Goal: Task Accomplishment & Management: Complete application form

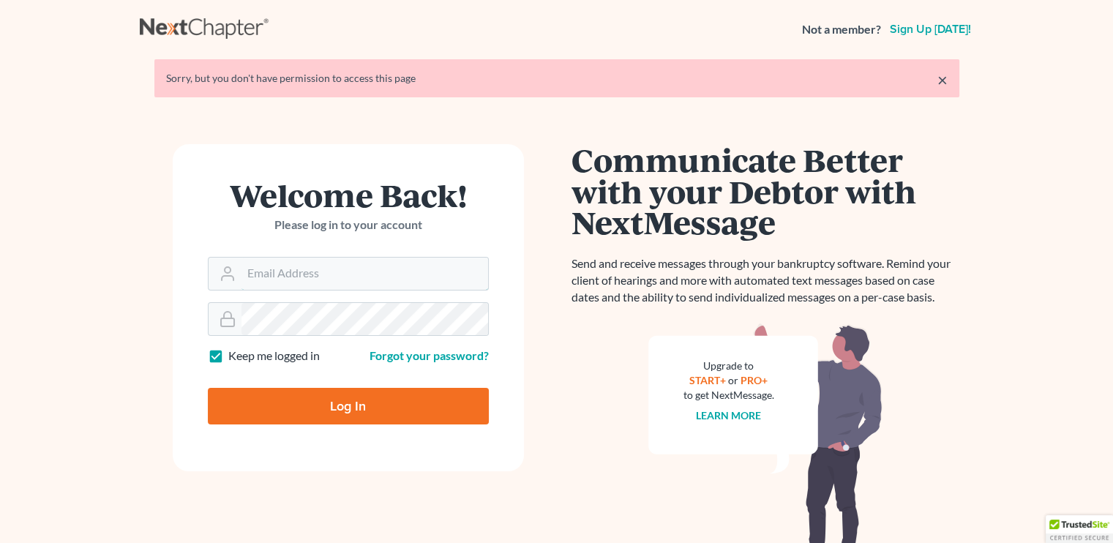
type input "[EMAIL_ADDRESS][DOMAIN_NAME]"
click at [390, 405] on input "Log In" at bounding box center [348, 406] width 281 height 37
type input "Thinking..."
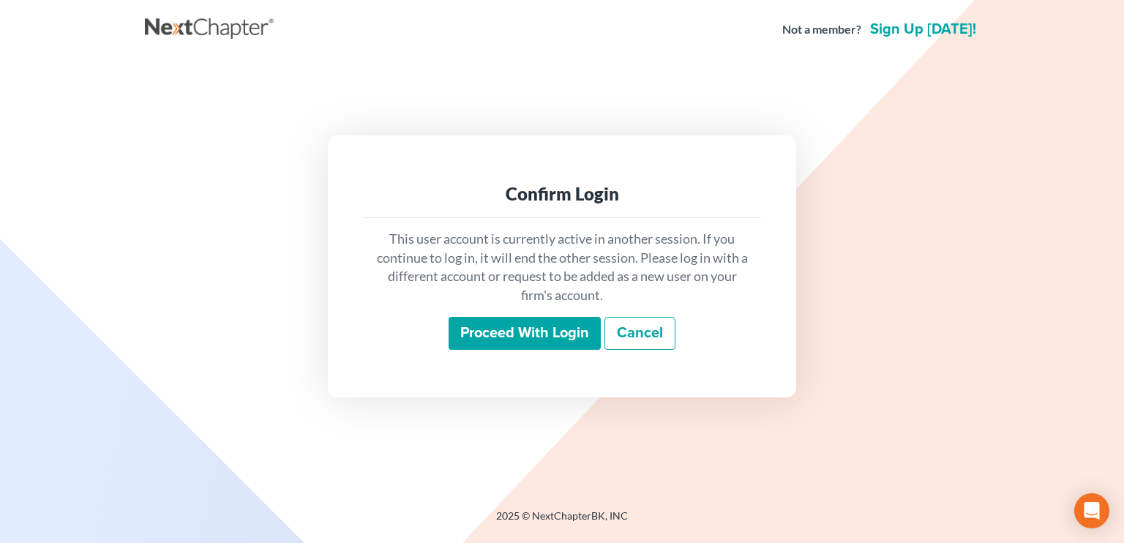
click at [508, 327] on input "Proceed with login" at bounding box center [525, 334] width 152 height 34
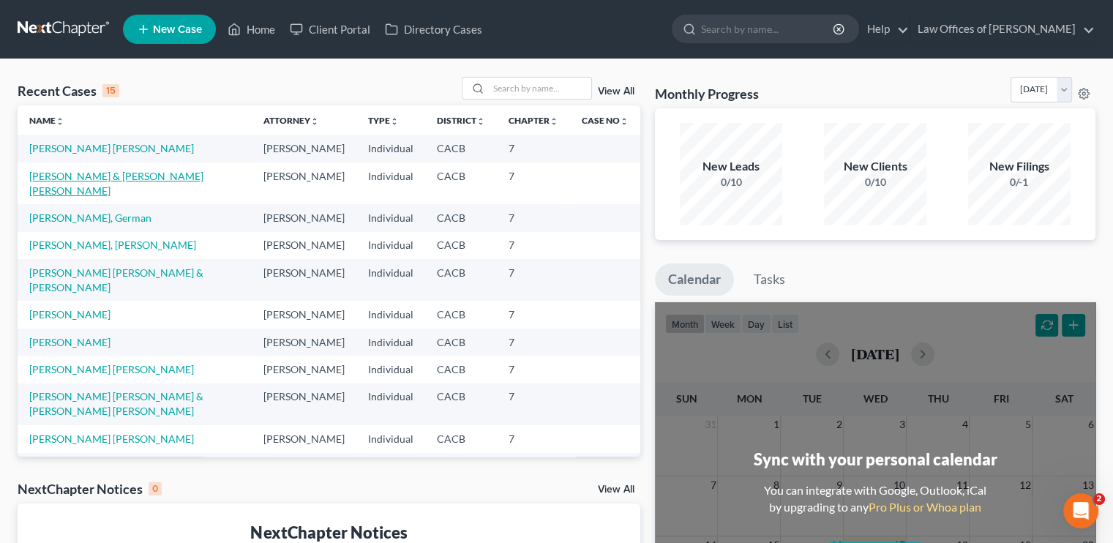
click at [64, 184] on link "[PERSON_NAME] & [PERSON_NAME] [PERSON_NAME]" at bounding box center [116, 183] width 174 height 27
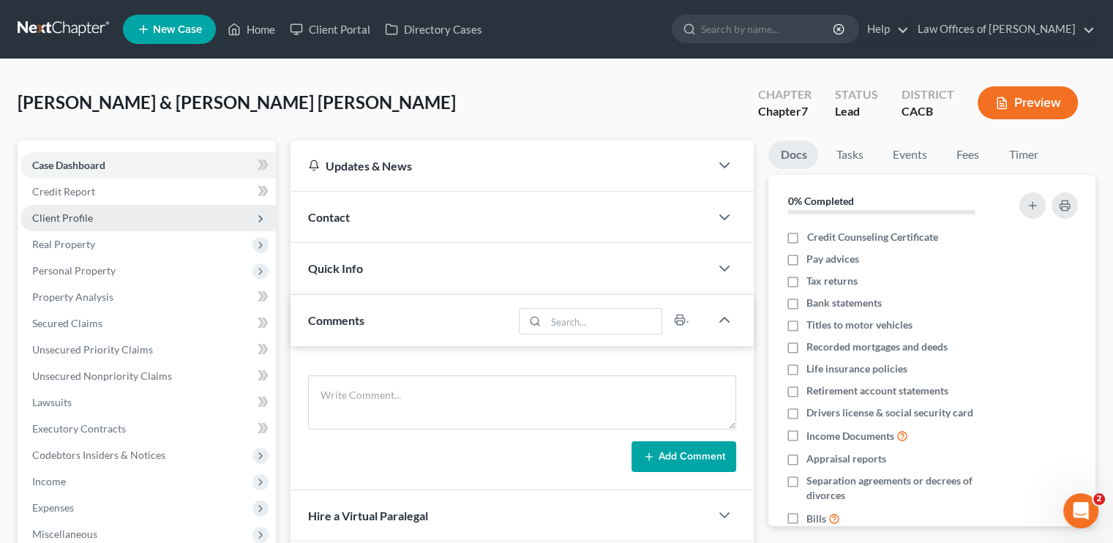
click at [67, 226] on span "Client Profile" at bounding box center [147, 218] width 255 height 26
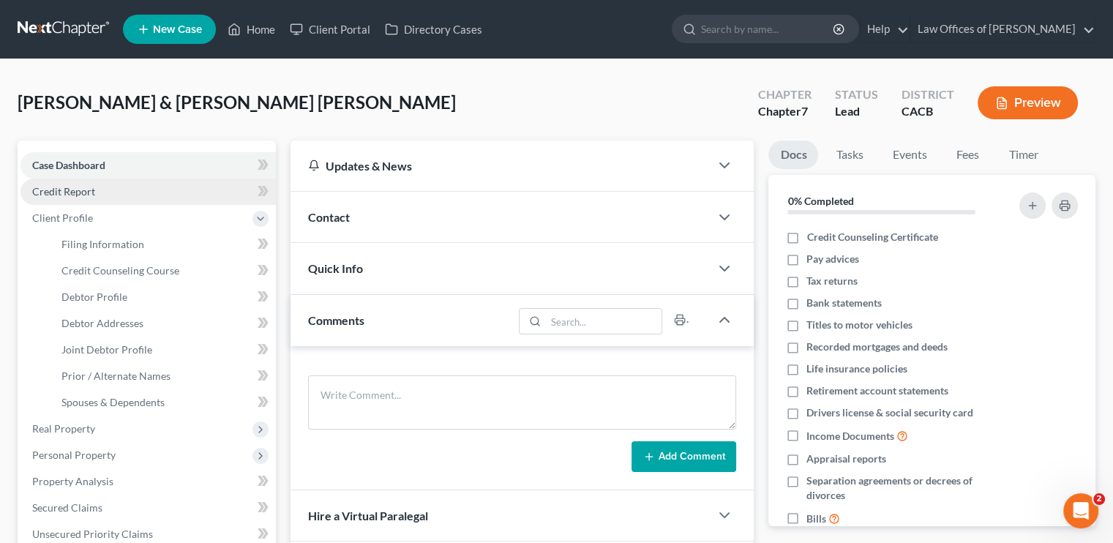
click at [77, 186] on span "Credit Report" at bounding box center [63, 191] width 63 height 12
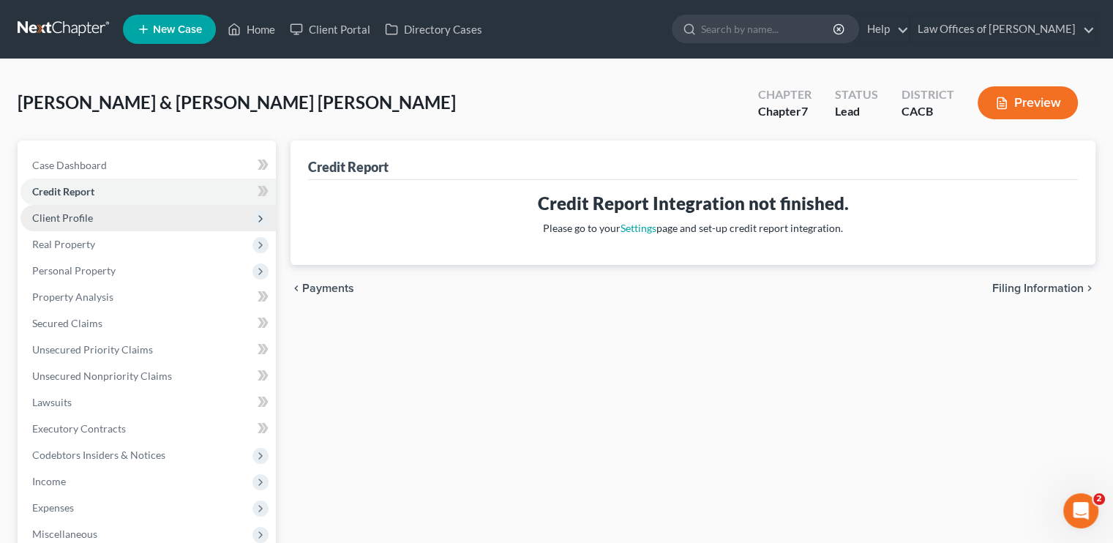
click at [85, 214] on span "Client Profile" at bounding box center [62, 218] width 61 height 12
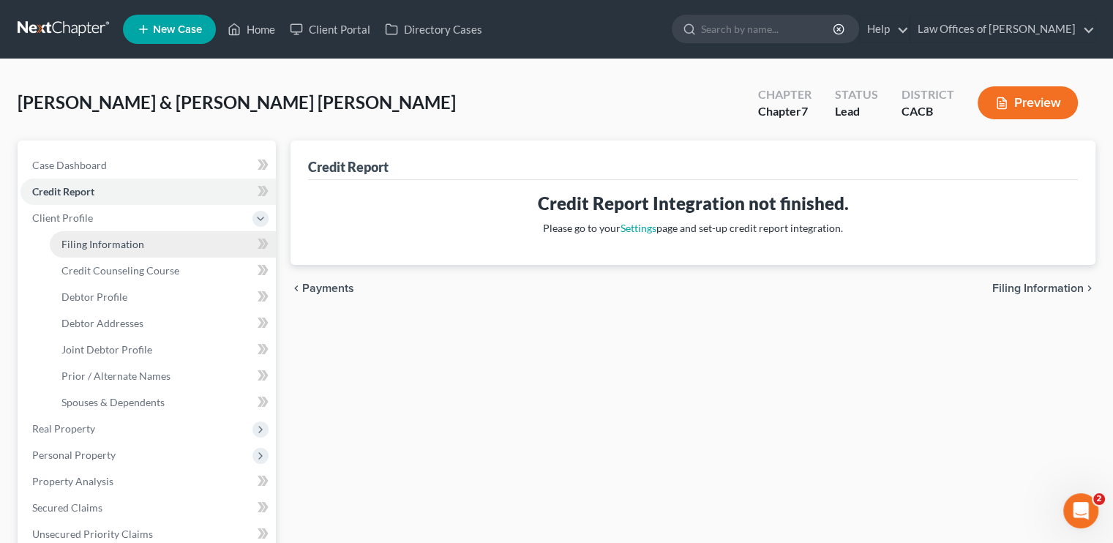
click at [103, 234] on link "Filing Information" at bounding box center [163, 244] width 226 height 26
select select "1"
select select "0"
select select "4"
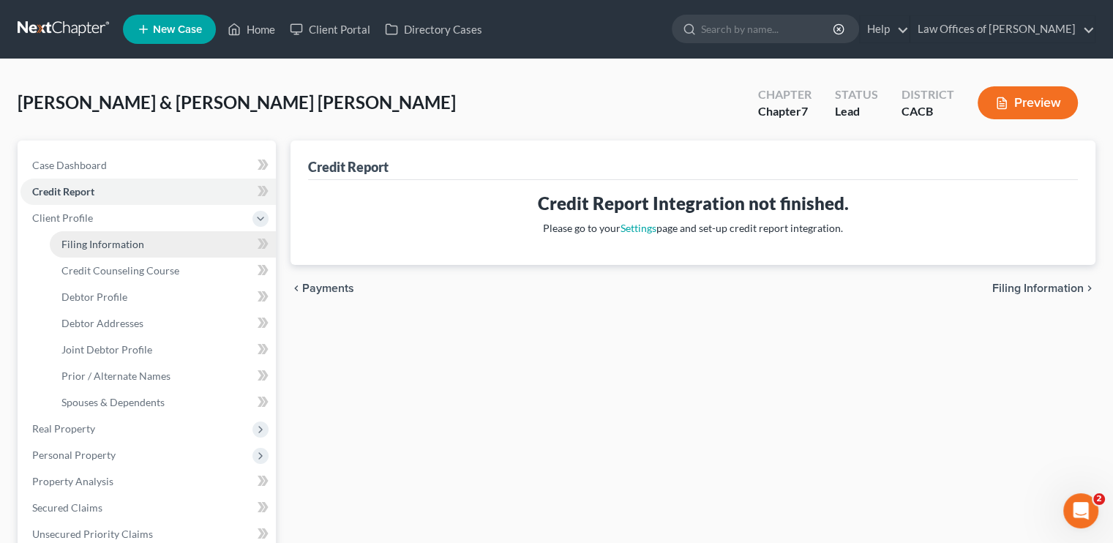
select select "0"
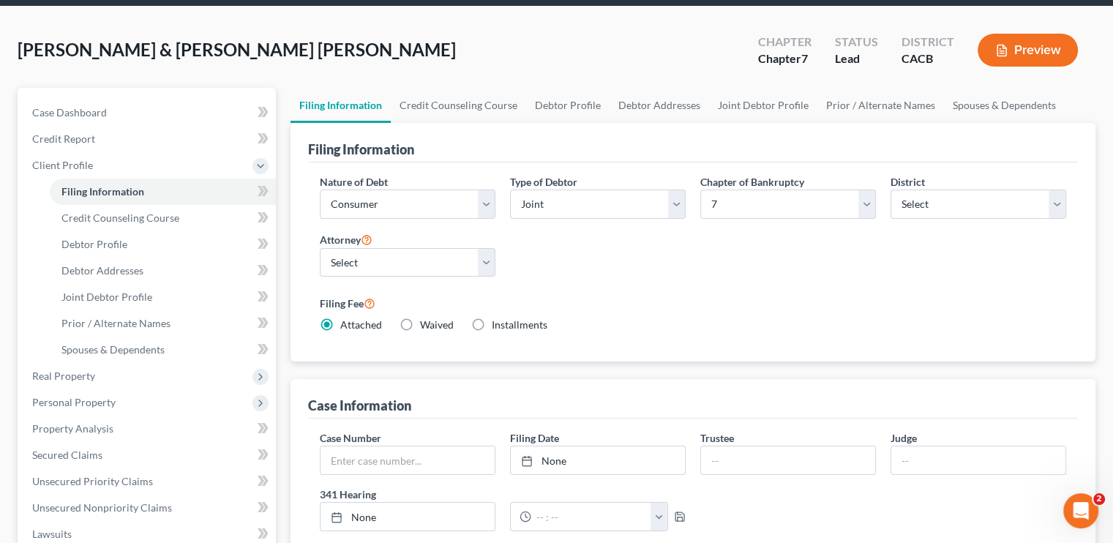
scroll to position [26, 0]
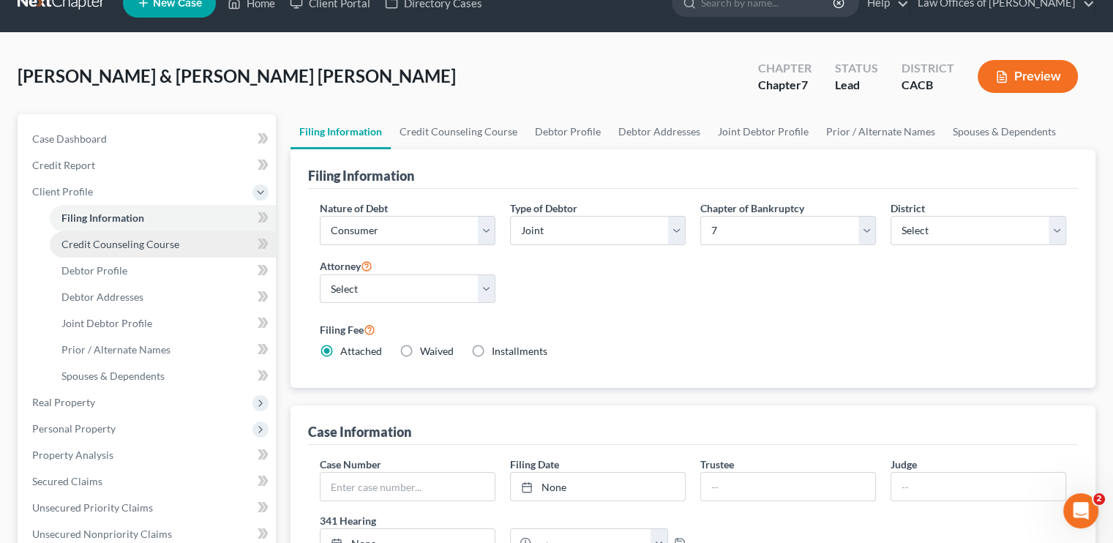
click at [141, 244] on span "Credit Counseling Course" at bounding box center [120, 244] width 118 height 12
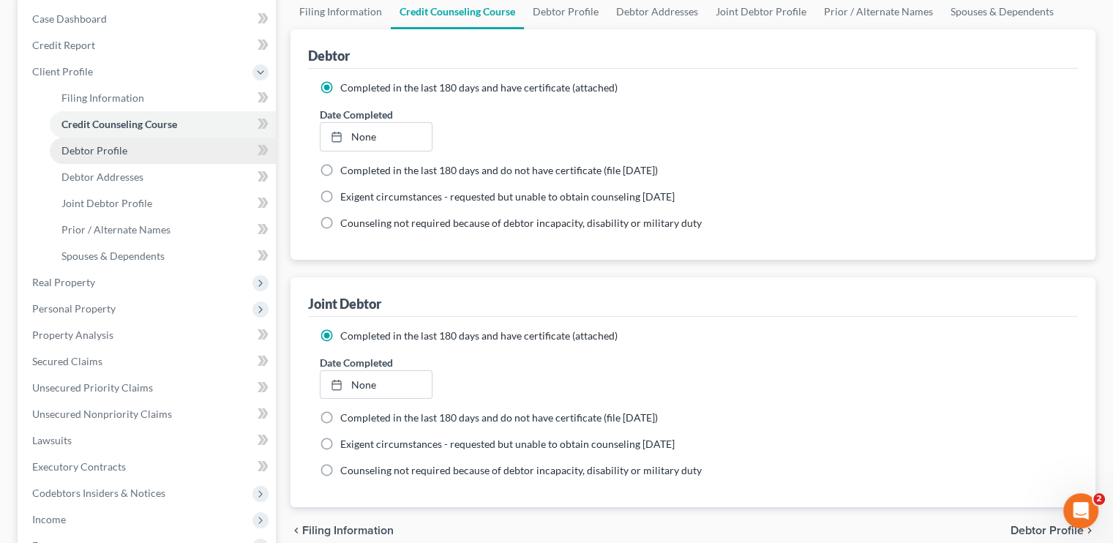
click at [110, 156] on span "Debtor Profile" at bounding box center [94, 150] width 66 height 12
select select "1"
select select "2"
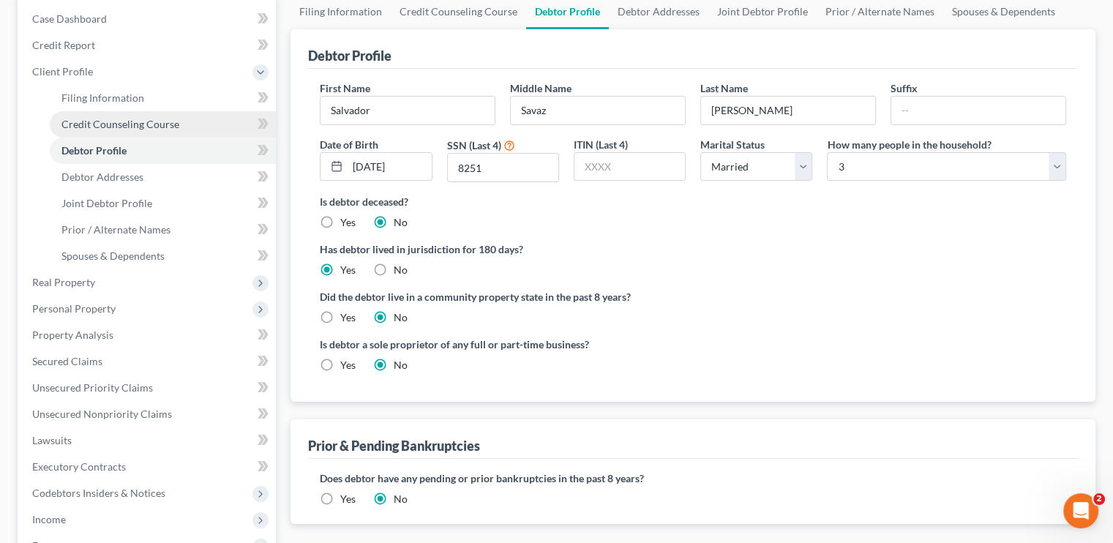
scroll to position [293, 0]
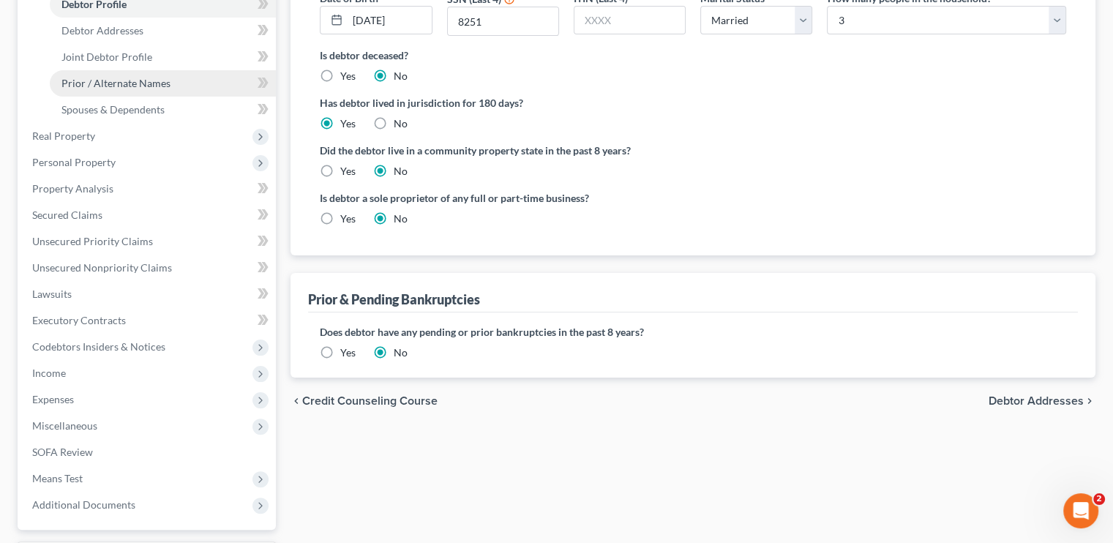
click at [98, 84] on span "Prior / Alternate Names" at bounding box center [115, 83] width 109 height 12
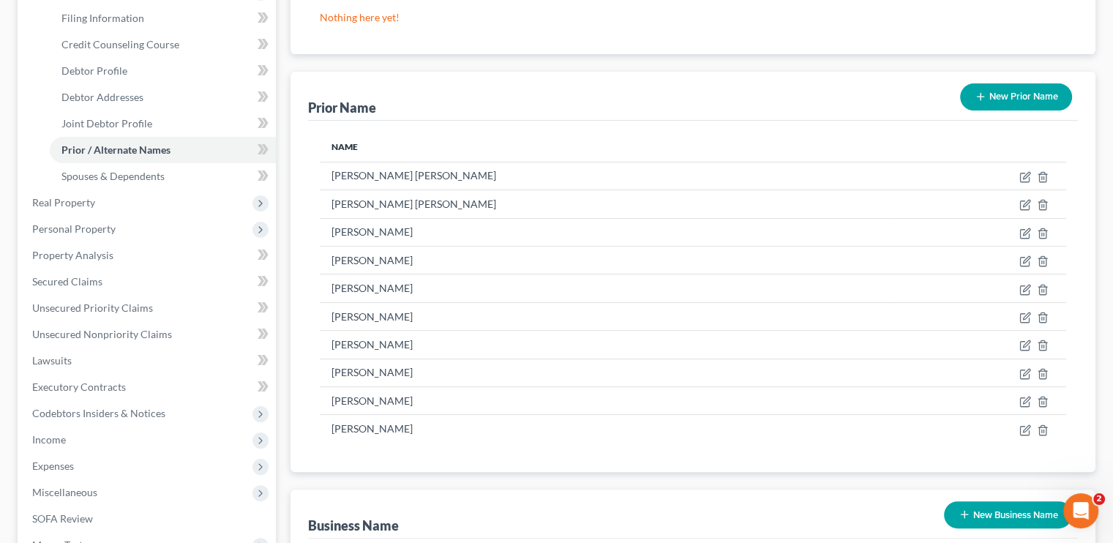
scroll to position [293, 0]
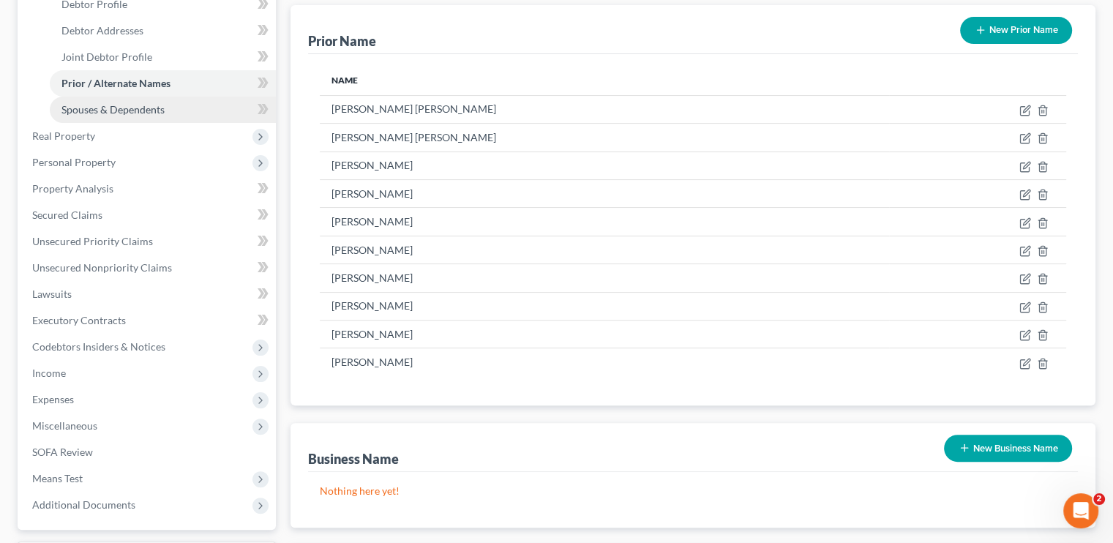
click at [119, 105] on span "Spouses & Dependents" at bounding box center [112, 109] width 103 height 12
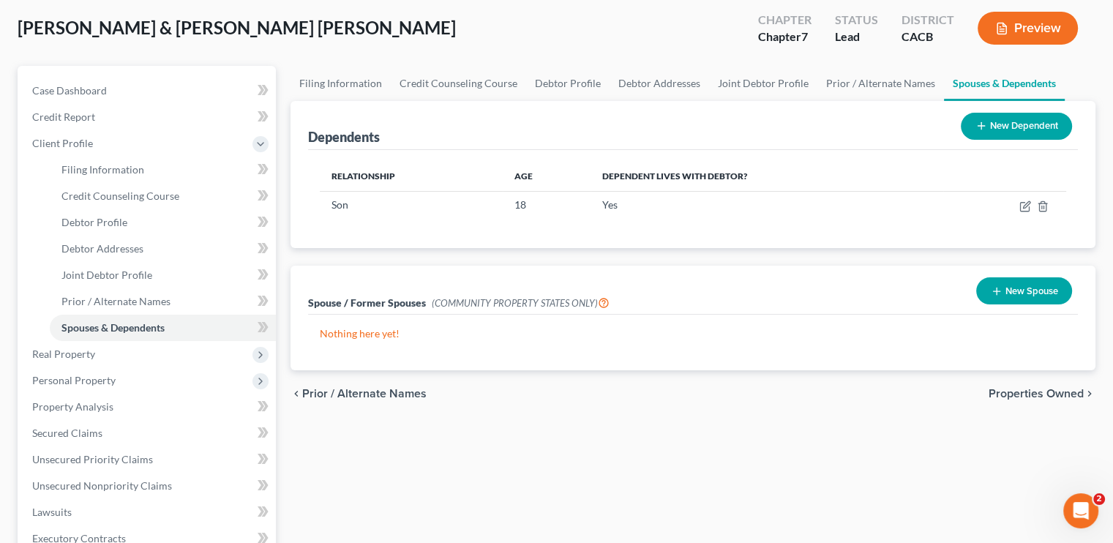
scroll to position [73, 0]
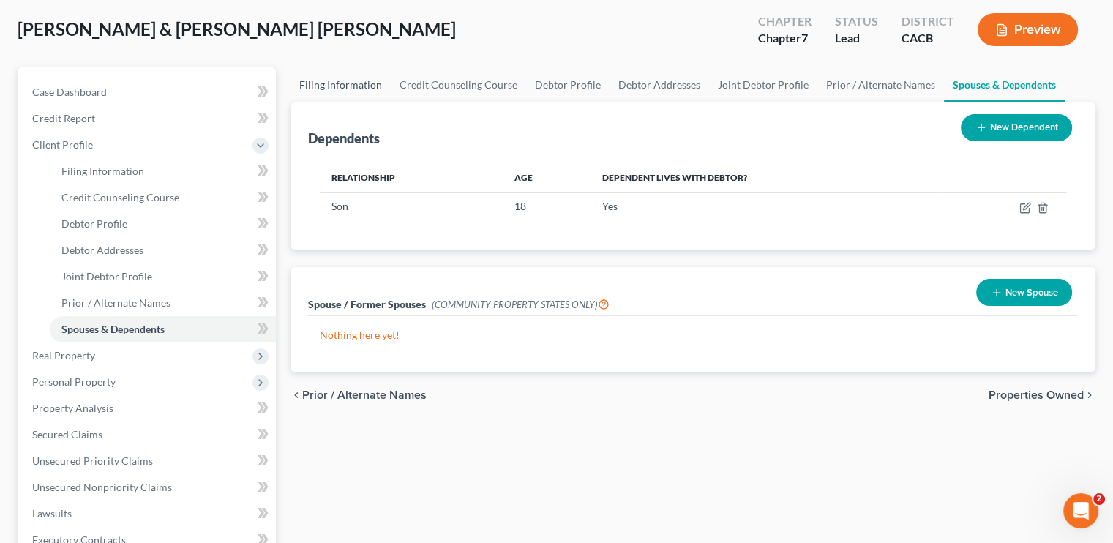
click at [340, 84] on link "Filing Information" at bounding box center [341, 84] width 100 height 35
select select "1"
select select "0"
select select "7"
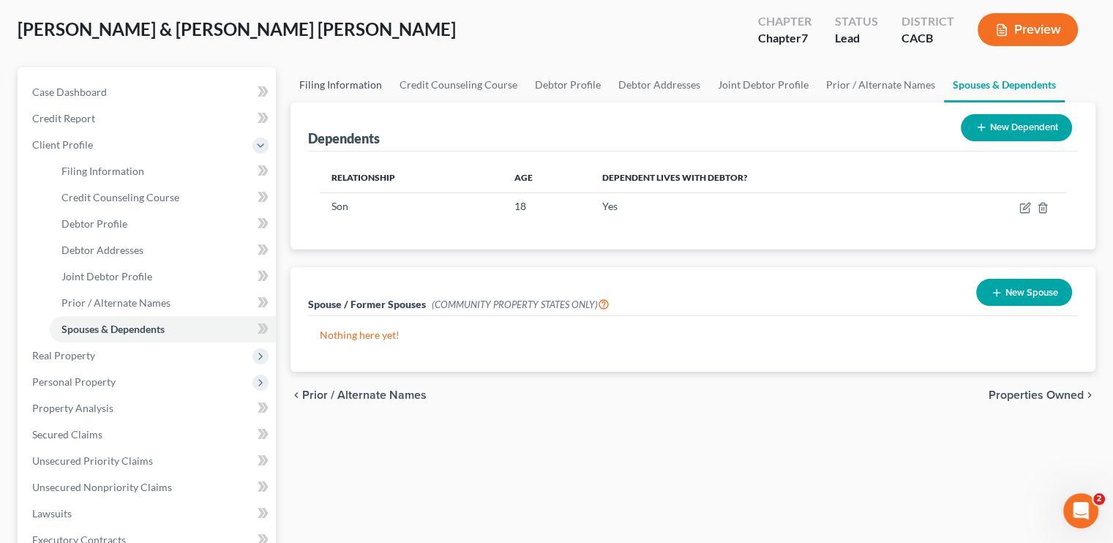
select select "0"
select select "4"
select select "0"
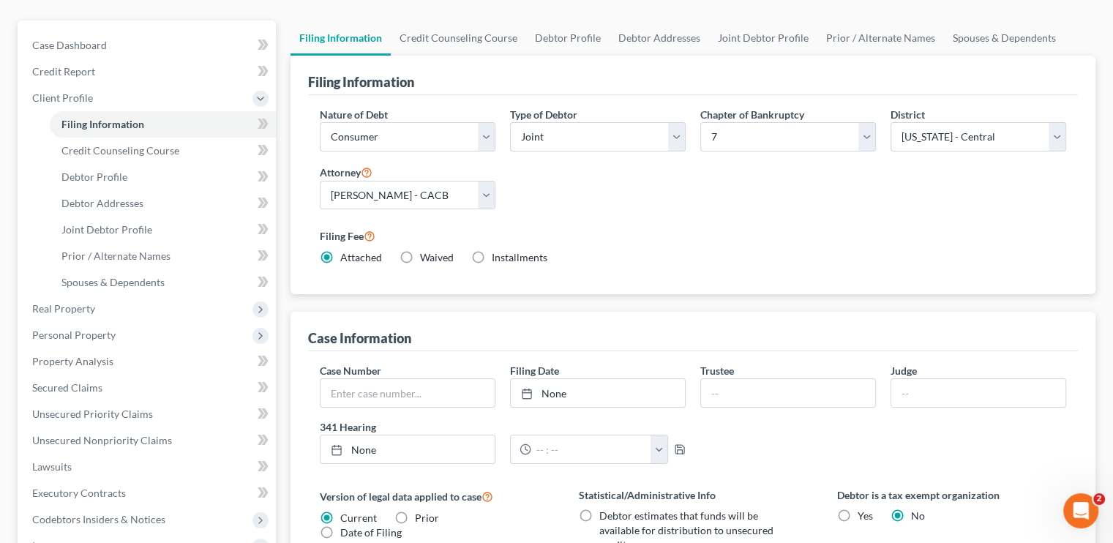
scroll to position [73, 0]
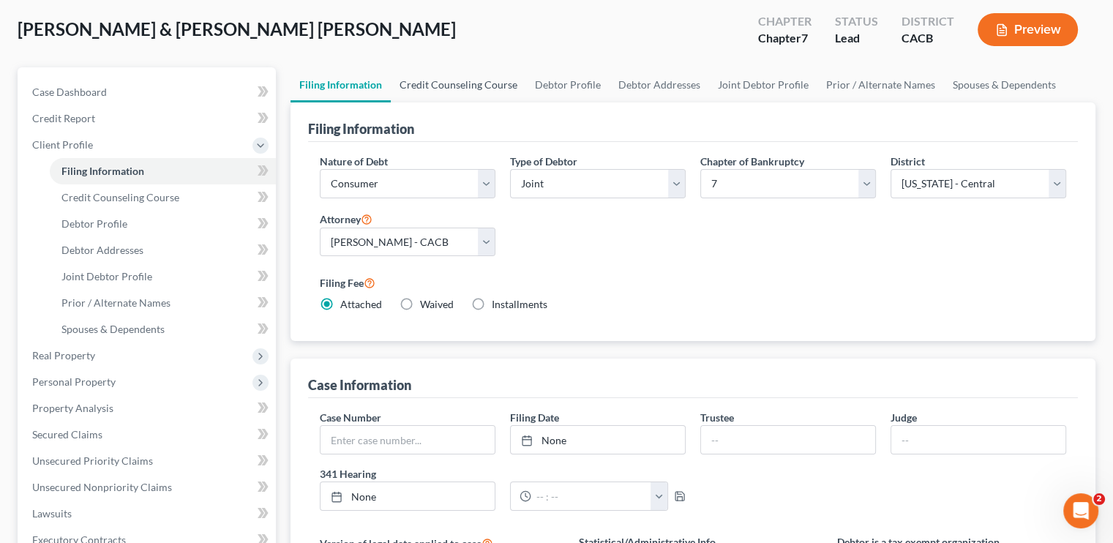
click at [471, 90] on link "Credit Counseling Course" at bounding box center [458, 84] width 135 height 35
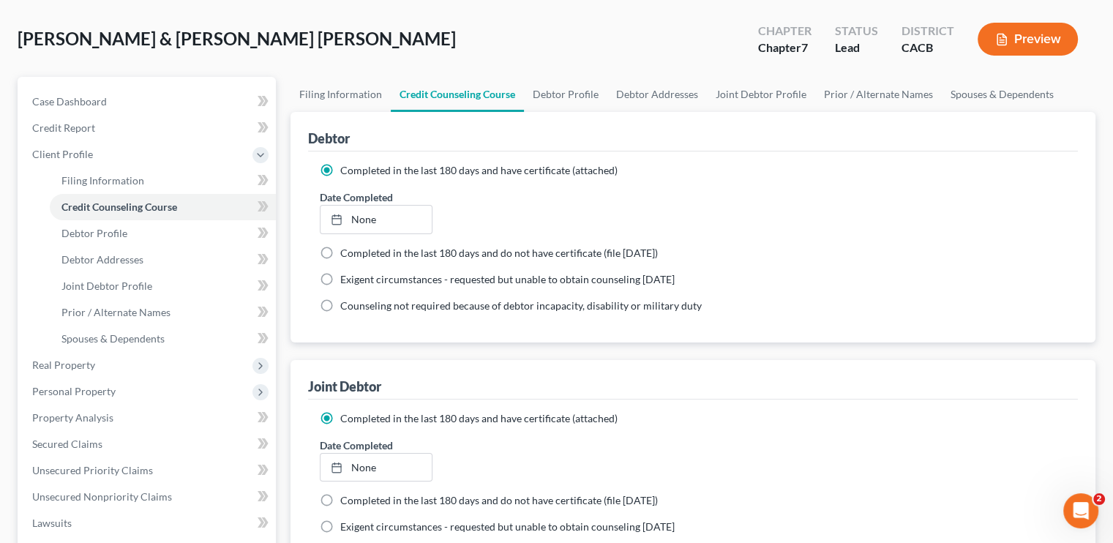
scroll to position [52, 0]
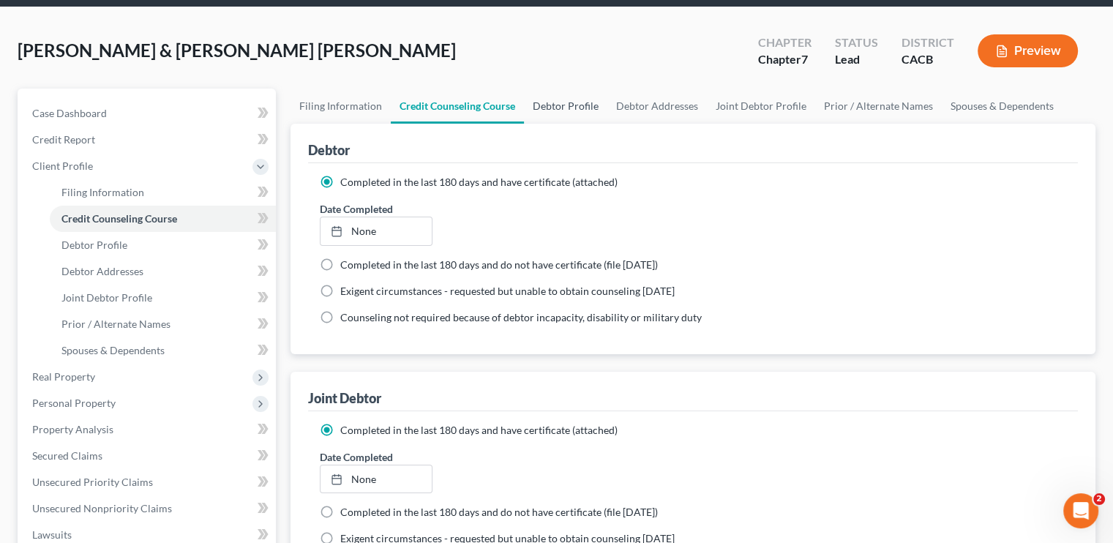
click at [581, 105] on link "Debtor Profile" at bounding box center [565, 106] width 83 height 35
select select "1"
select select "2"
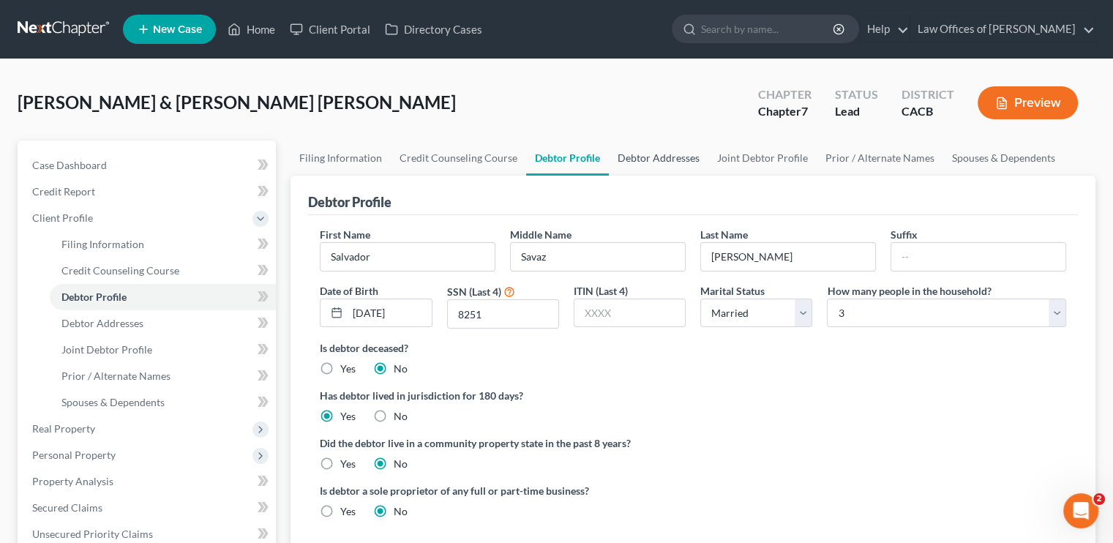
click at [672, 165] on link "Debtor Addresses" at bounding box center [659, 158] width 100 height 35
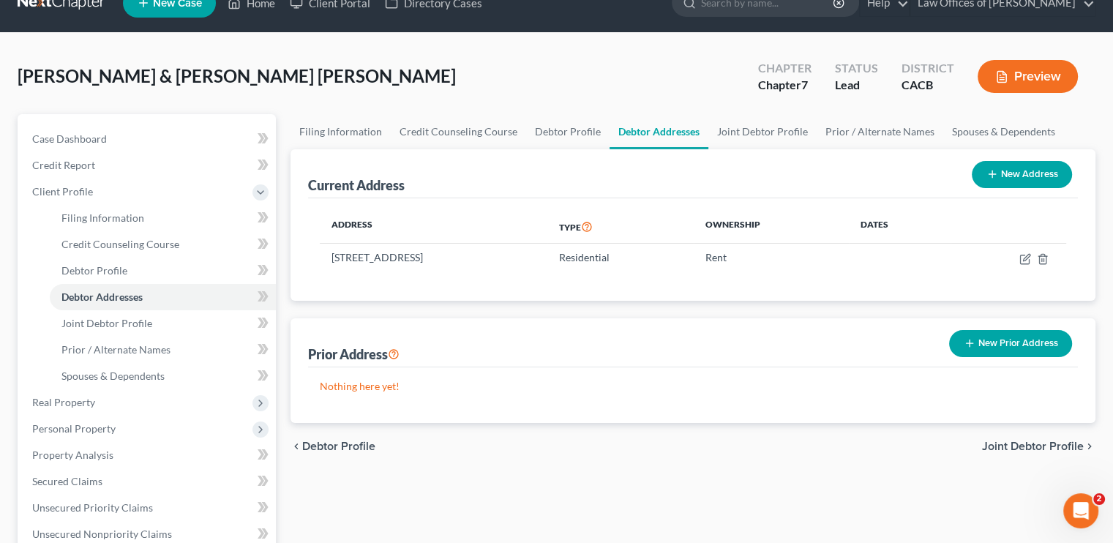
scroll to position [73, 0]
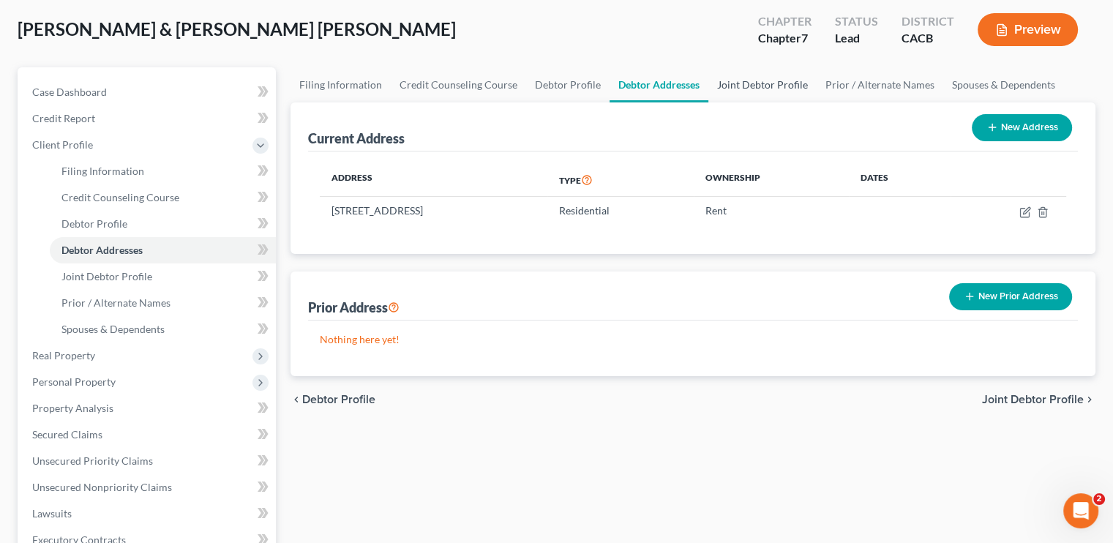
click at [766, 90] on link "Joint Debtor Profile" at bounding box center [762, 84] width 108 height 35
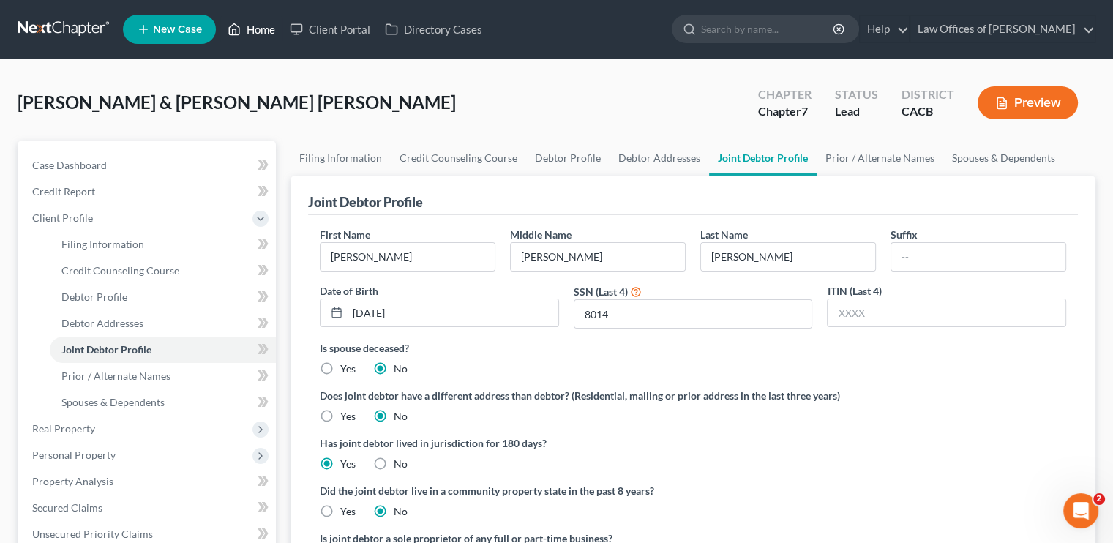
click at [263, 33] on link "Home" at bounding box center [251, 29] width 62 height 26
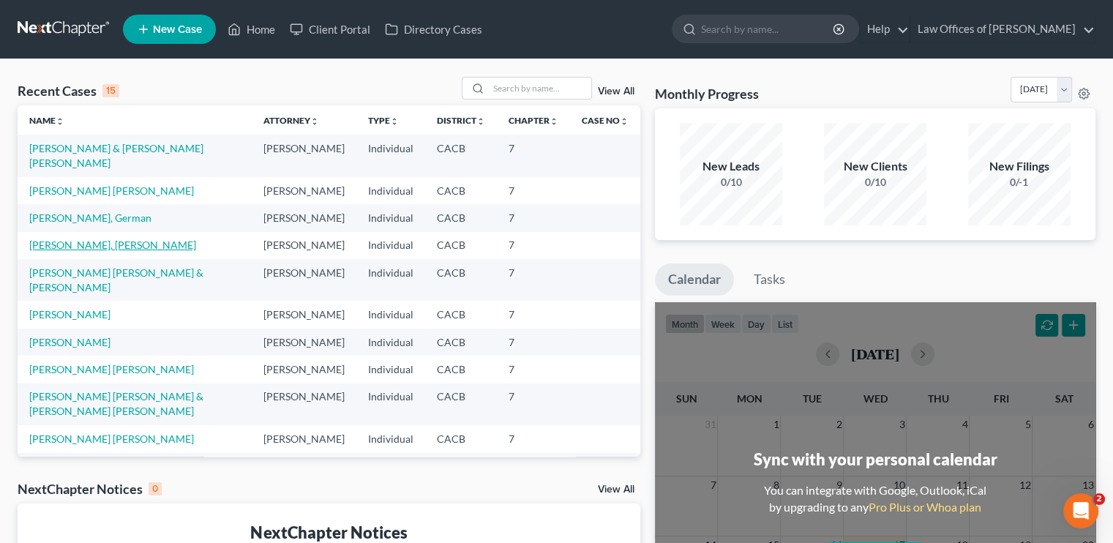
click at [110, 251] on link "[PERSON_NAME], [PERSON_NAME]" at bounding box center [112, 245] width 167 height 12
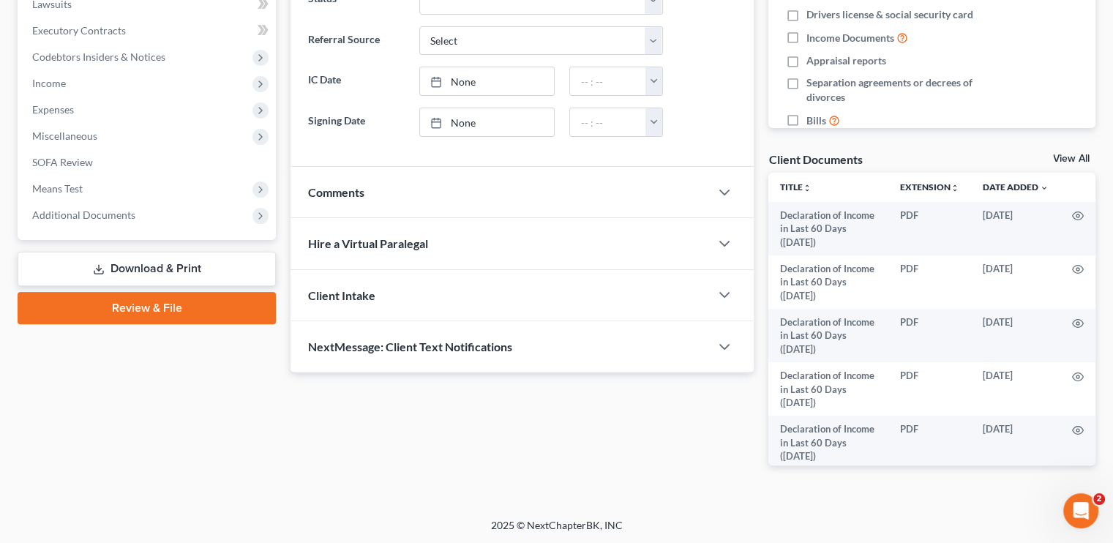
scroll to position [32, 0]
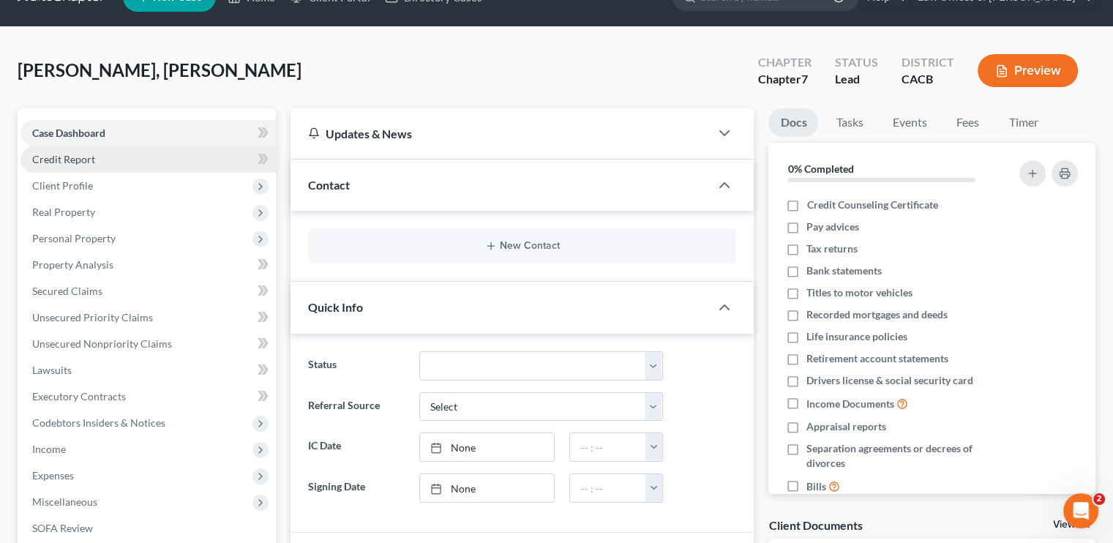
click at [60, 163] on span "Credit Report" at bounding box center [63, 159] width 63 height 12
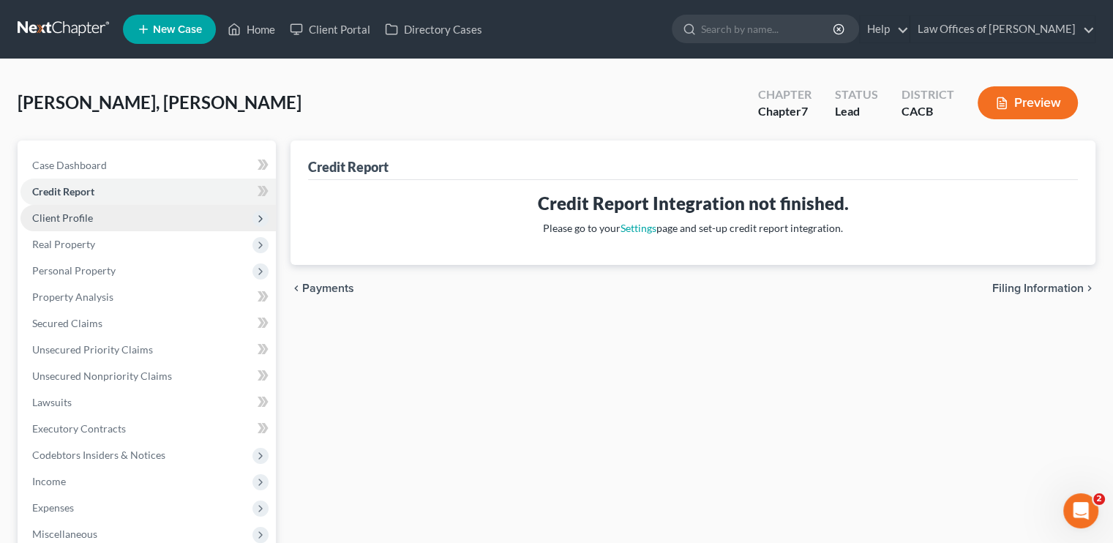
click at [64, 220] on span "Client Profile" at bounding box center [62, 218] width 61 height 12
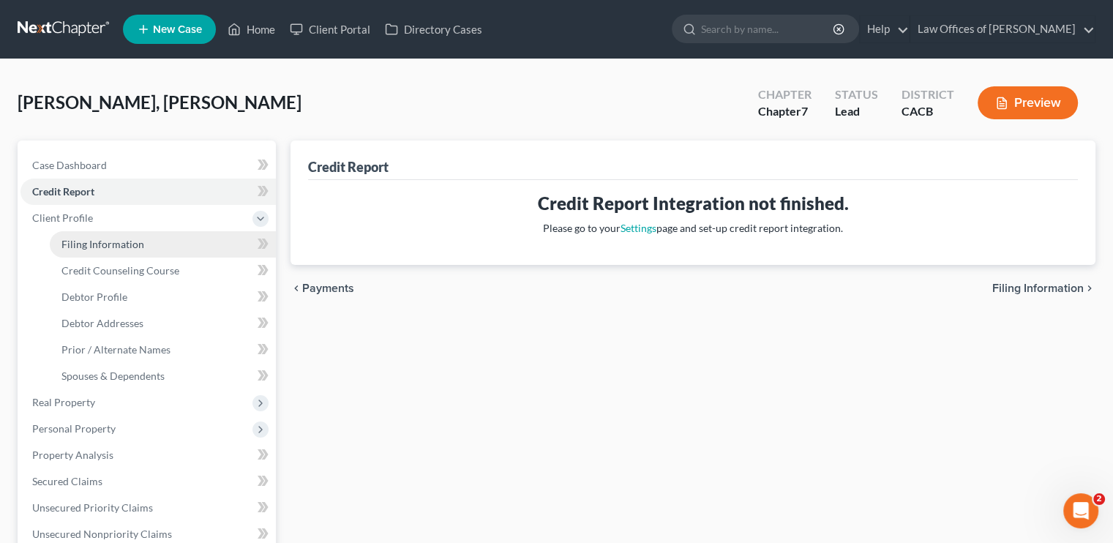
click at [94, 246] on span "Filing Information" at bounding box center [102, 244] width 83 height 12
select select "1"
select select "0"
select select "7"
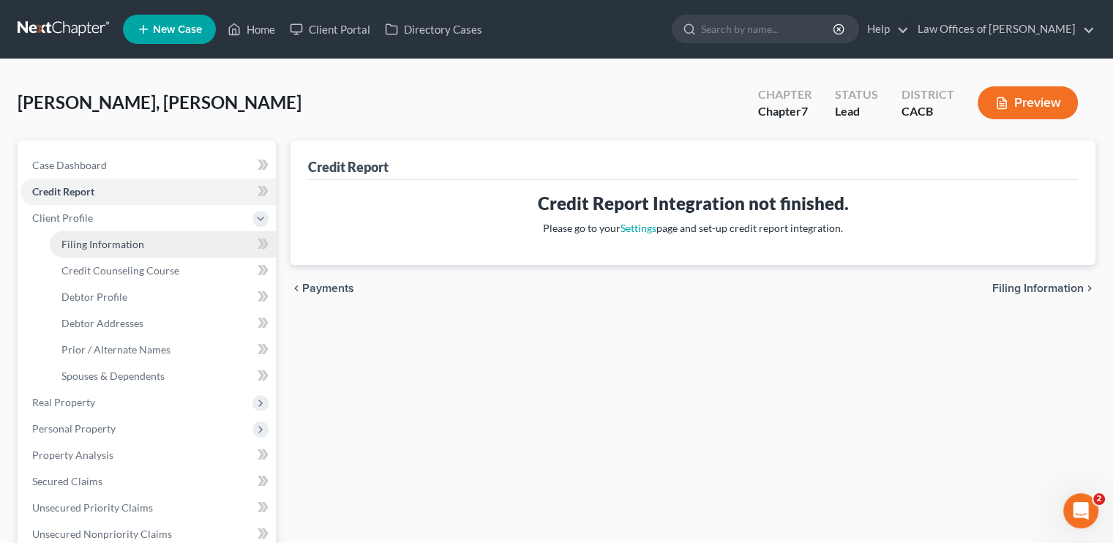
select select "0"
select select "4"
select select "0"
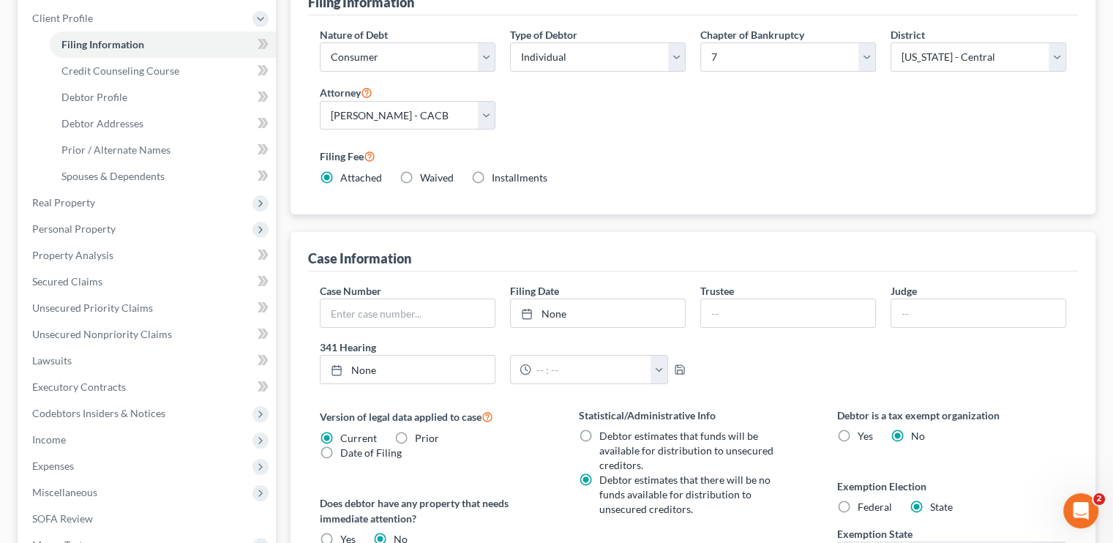
scroll to position [465, 0]
